Goal: Task Accomplishment & Management: Use online tool/utility

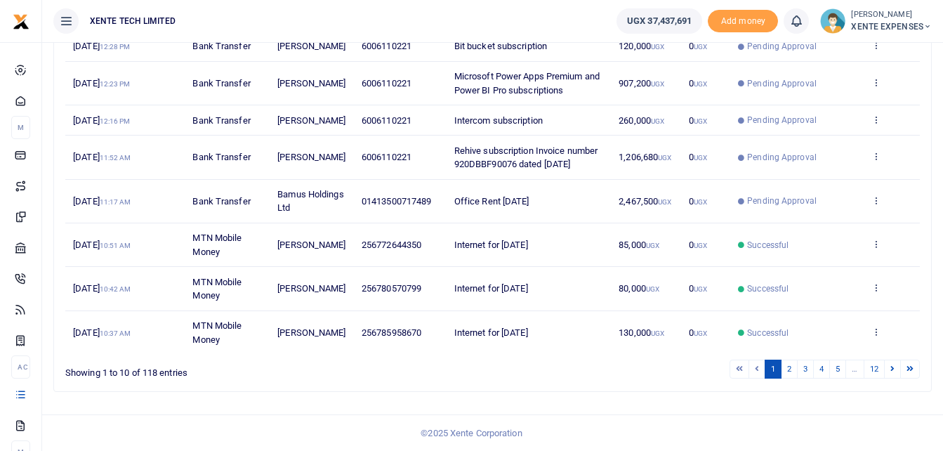
scroll to position [359, 0]
click at [875, 195] on icon at bounding box center [875, 200] width 9 height 10
click at [795, 286] on link "Send again" at bounding box center [824, 296] width 111 height 20
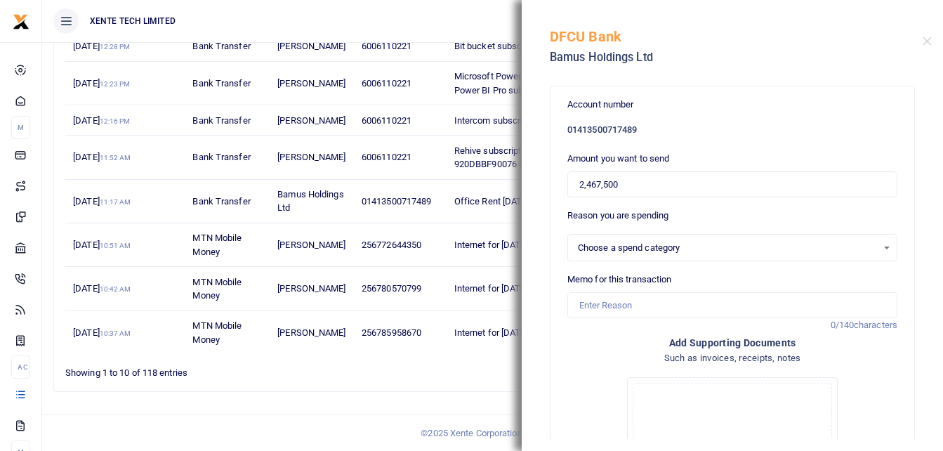
select select "11"
drag, startPoint x: 641, startPoint y: 184, endPoint x: 574, endPoint y: 189, distance: 67.6
click at [574, 189] on input "2,467,500" at bounding box center [732, 184] width 330 height 27
paste input "5057670."
type input "5,057,670"
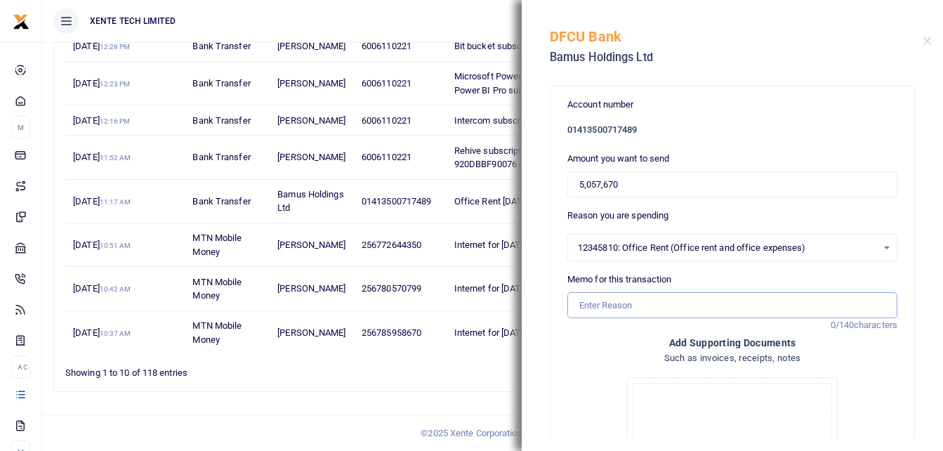
click at [607, 308] on input "Memo for this transaction" at bounding box center [732, 305] width 330 height 27
click at [647, 303] on input "Office Rent [DATE]" at bounding box center [732, 305] width 330 height 27
type input "Office Rent [DATE] and [DATE]"
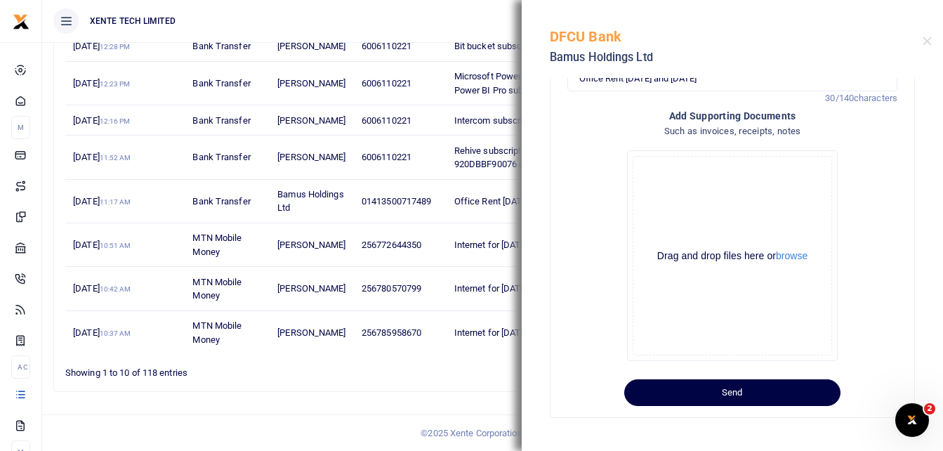
scroll to position [228, 0]
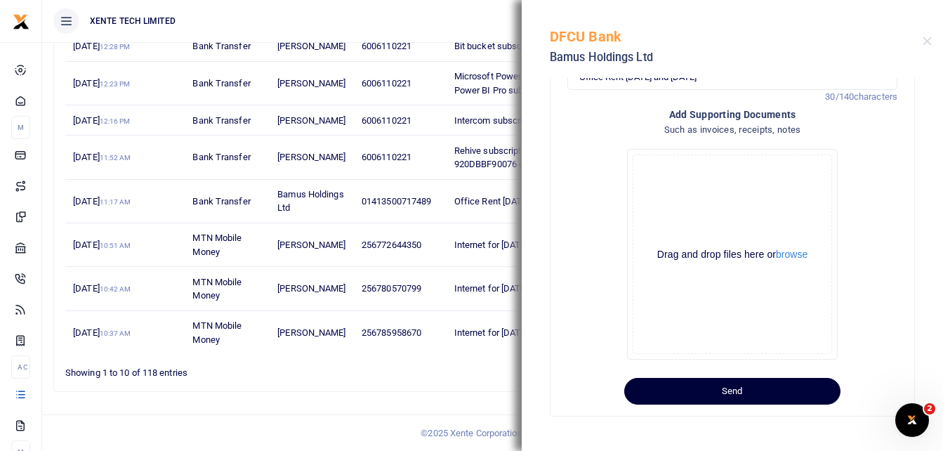
click at [750, 392] on button "Send" at bounding box center [732, 391] width 216 height 27
